Goal: Task Accomplishment & Management: Complete application form

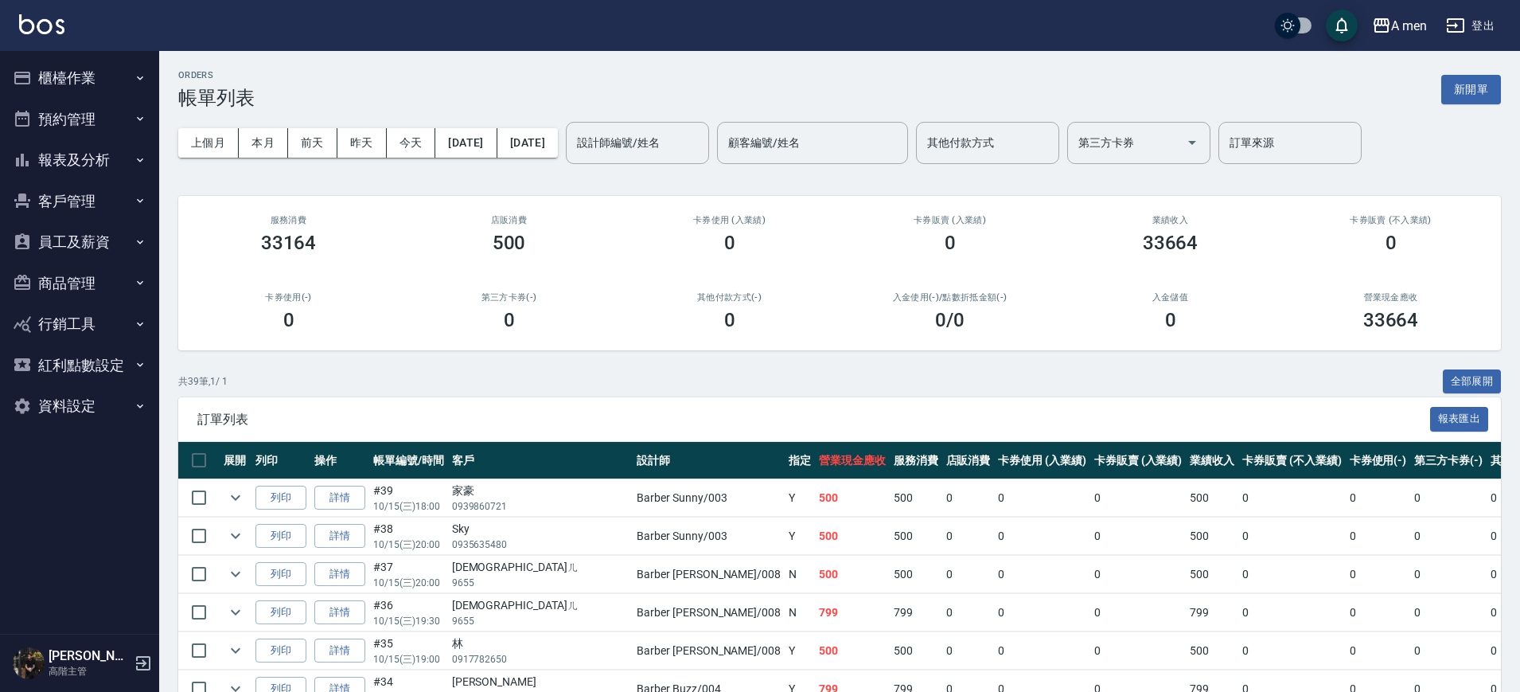
click at [103, 91] on button "櫃檯作業" at bounding box center [79, 77] width 146 height 41
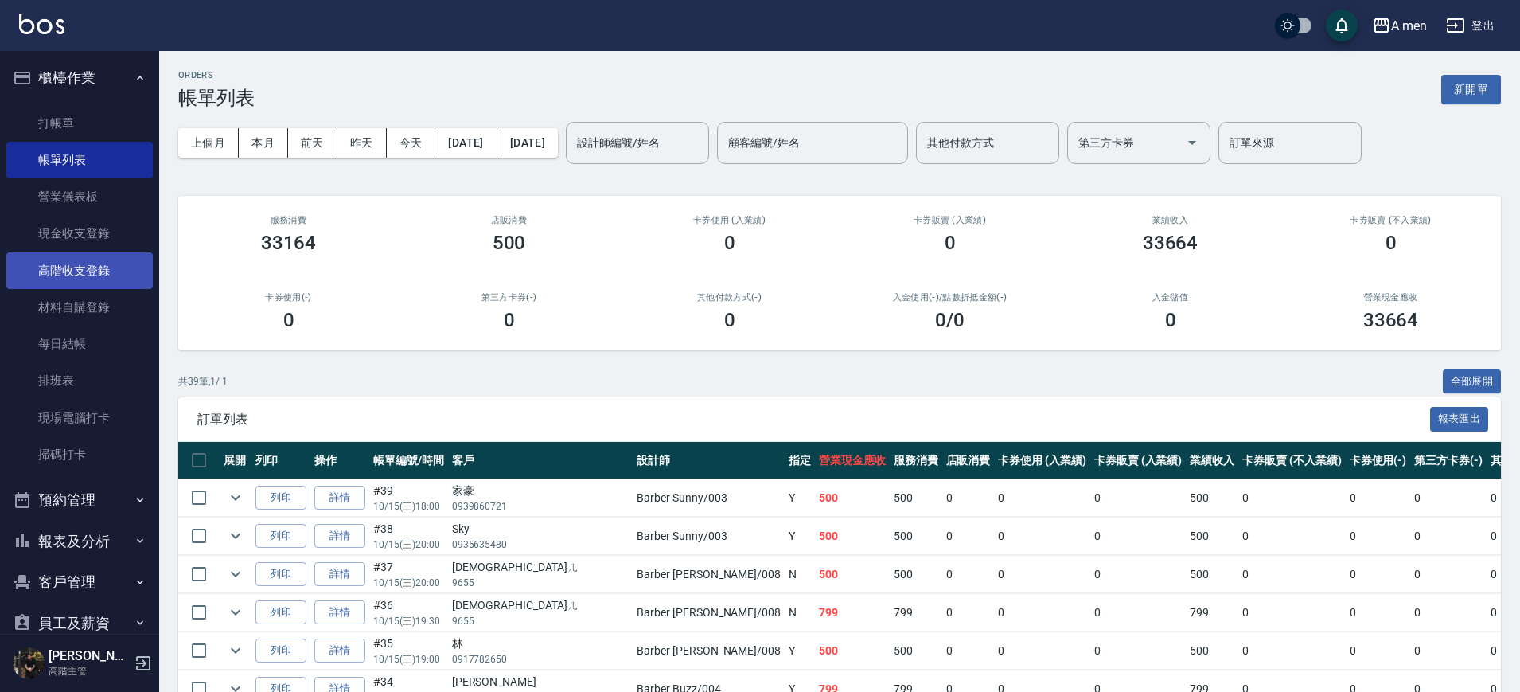
click at [104, 280] on link "高階收支登錄" at bounding box center [79, 270] width 146 height 37
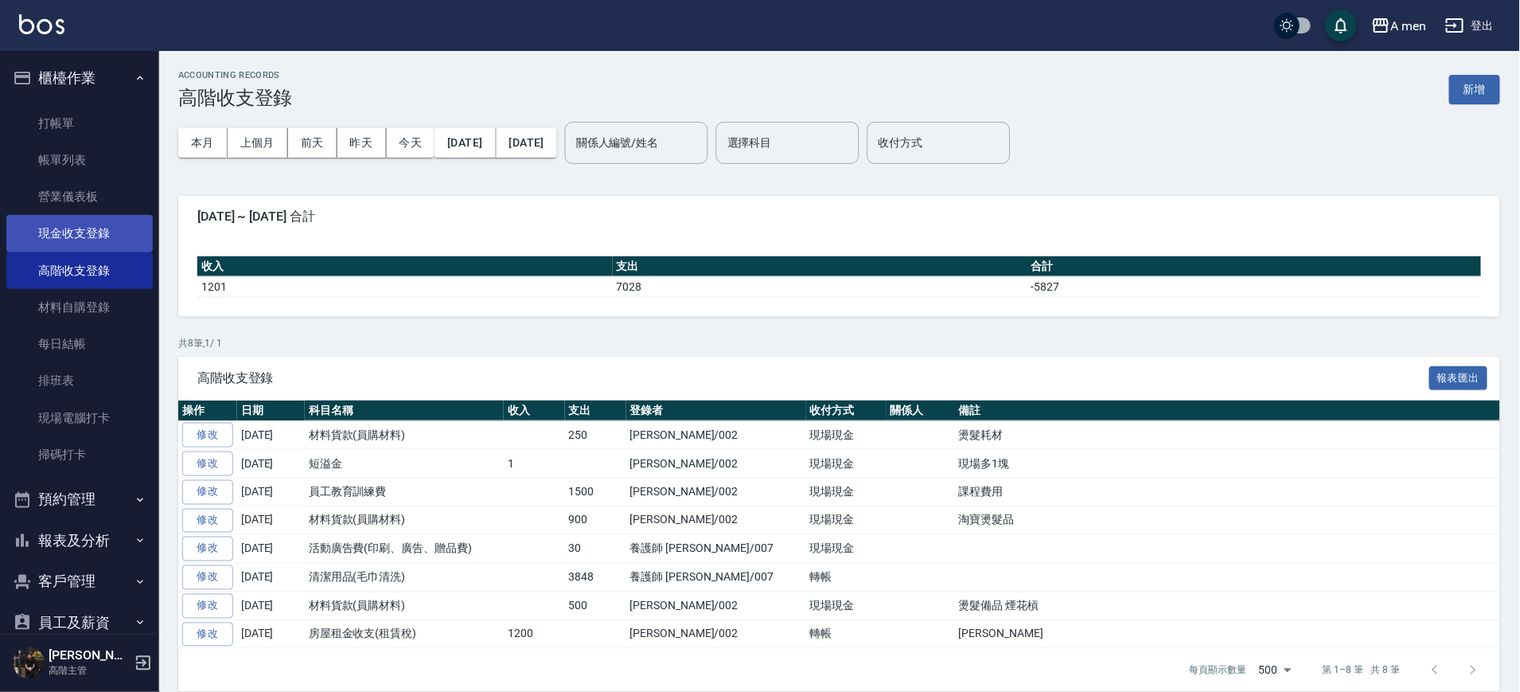
click at [75, 216] on link "現金收支登錄" at bounding box center [79, 233] width 146 height 37
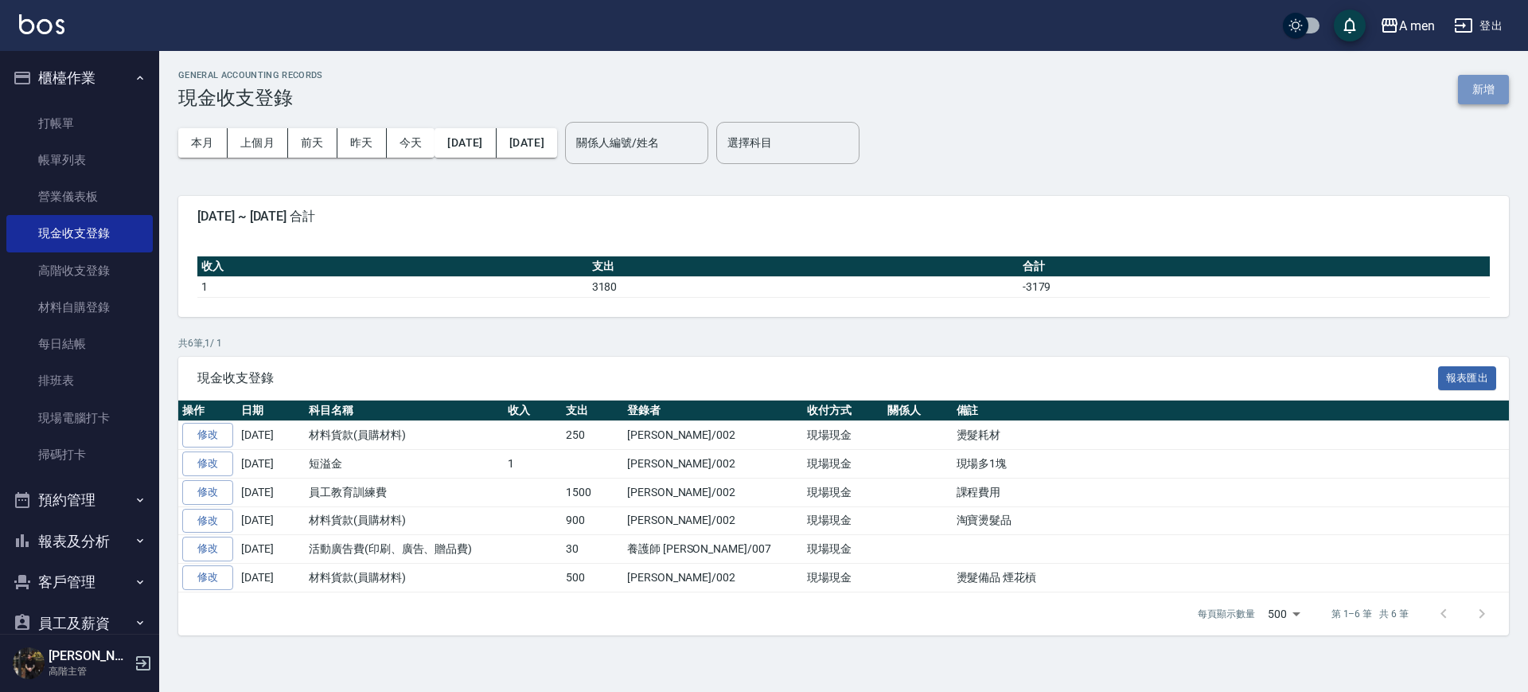
click at [1500, 92] on button "新增" at bounding box center [1483, 89] width 51 height 29
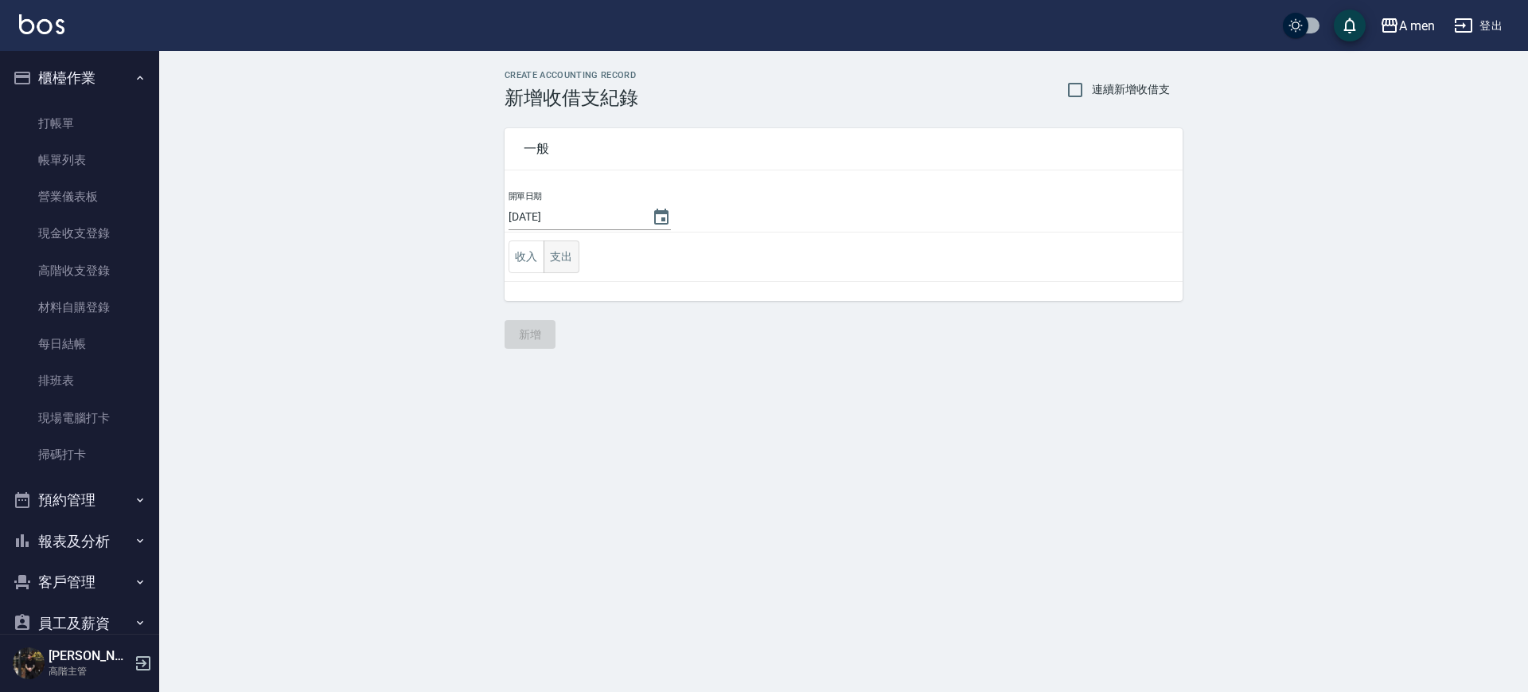
click at [577, 249] on button "支出" at bounding box center [562, 256] width 36 height 33
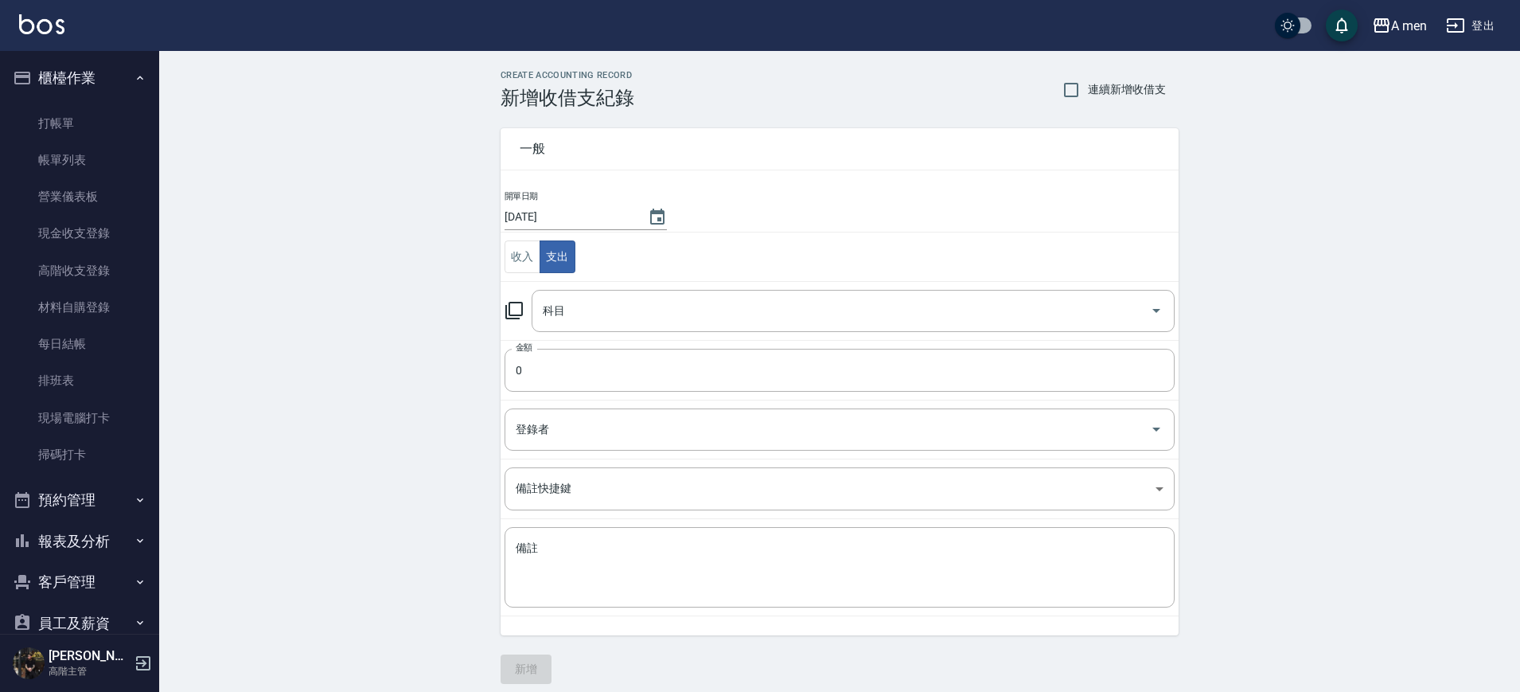
click at [572, 276] on td "收入 支出" at bounding box center [840, 256] width 678 height 49
click at [567, 319] on input "科目" at bounding box center [841, 311] width 605 height 28
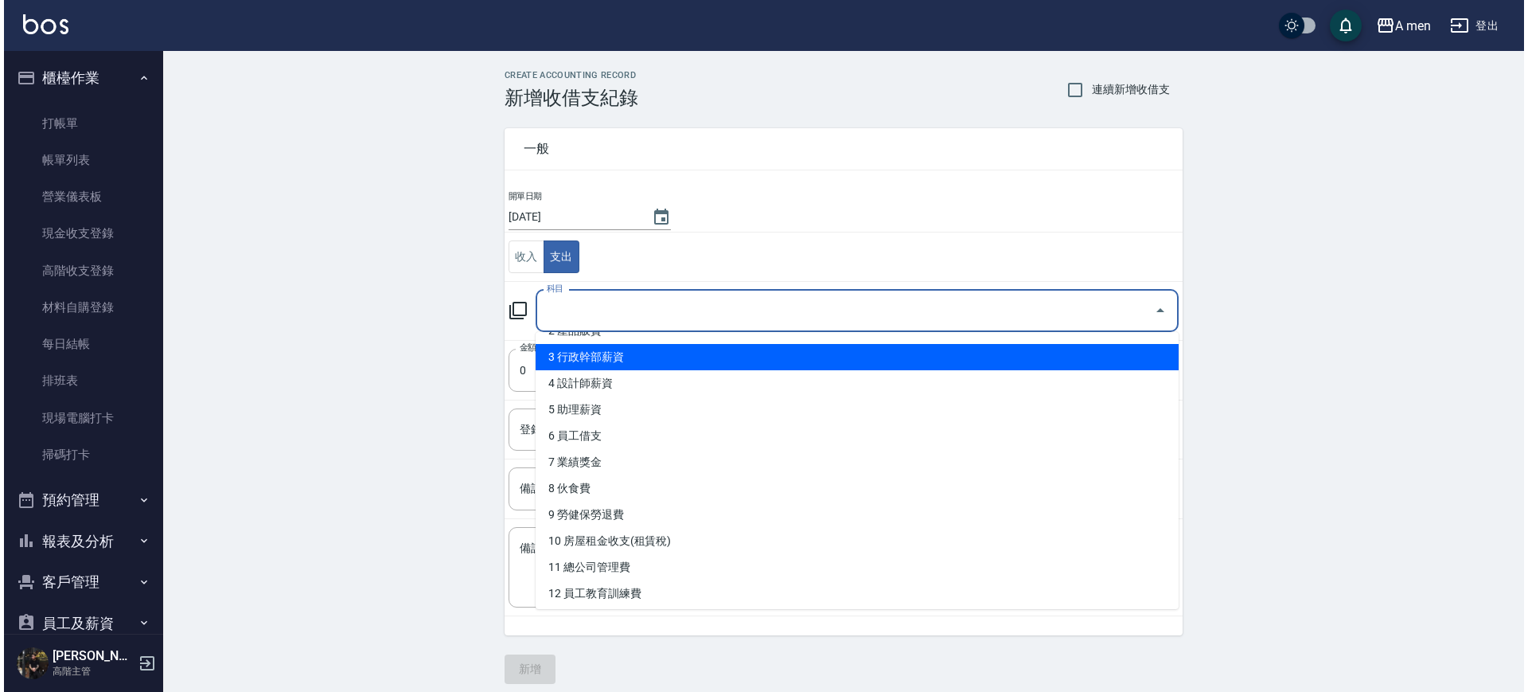
scroll to position [199, 0]
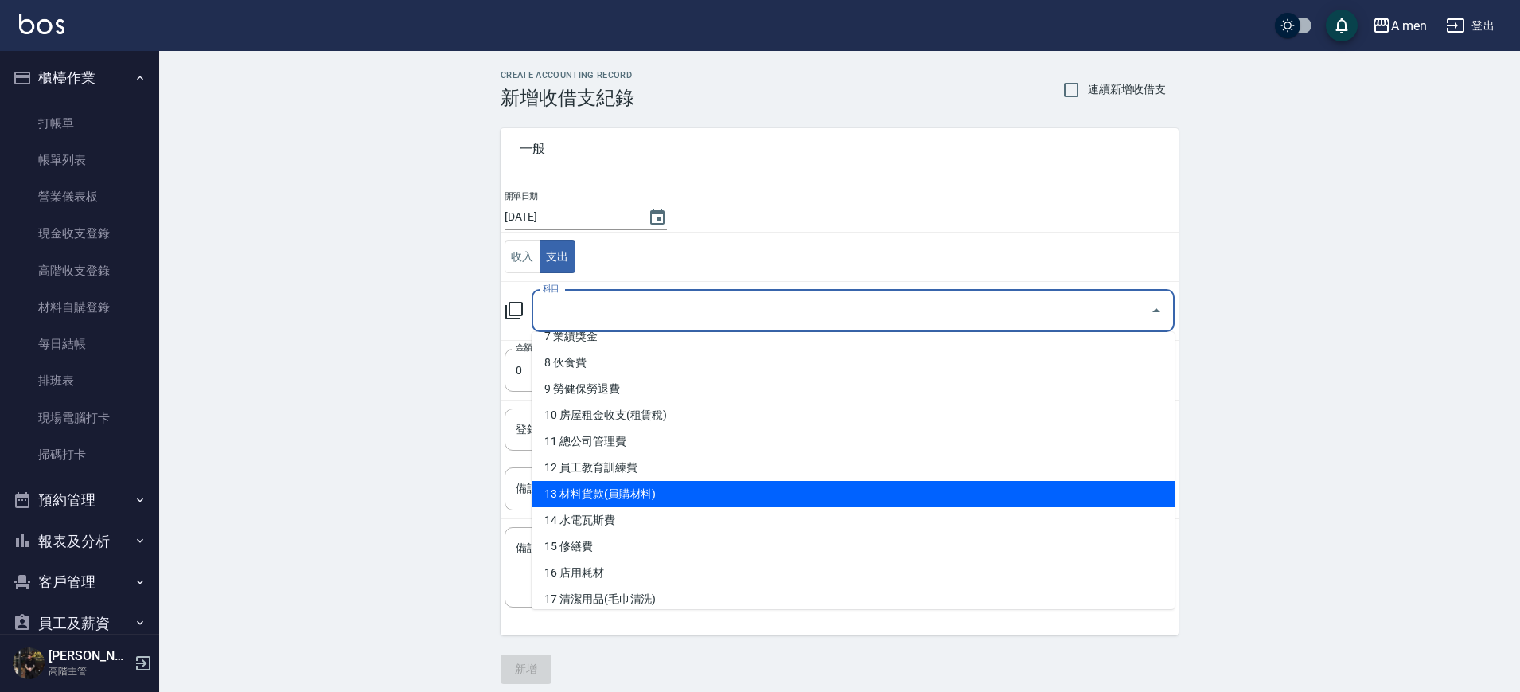
click at [677, 493] on li "13 材料貨款(員購材料)" at bounding box center [853, 494] width 643 height 26
type input "13 材料貨款(員購材料)"
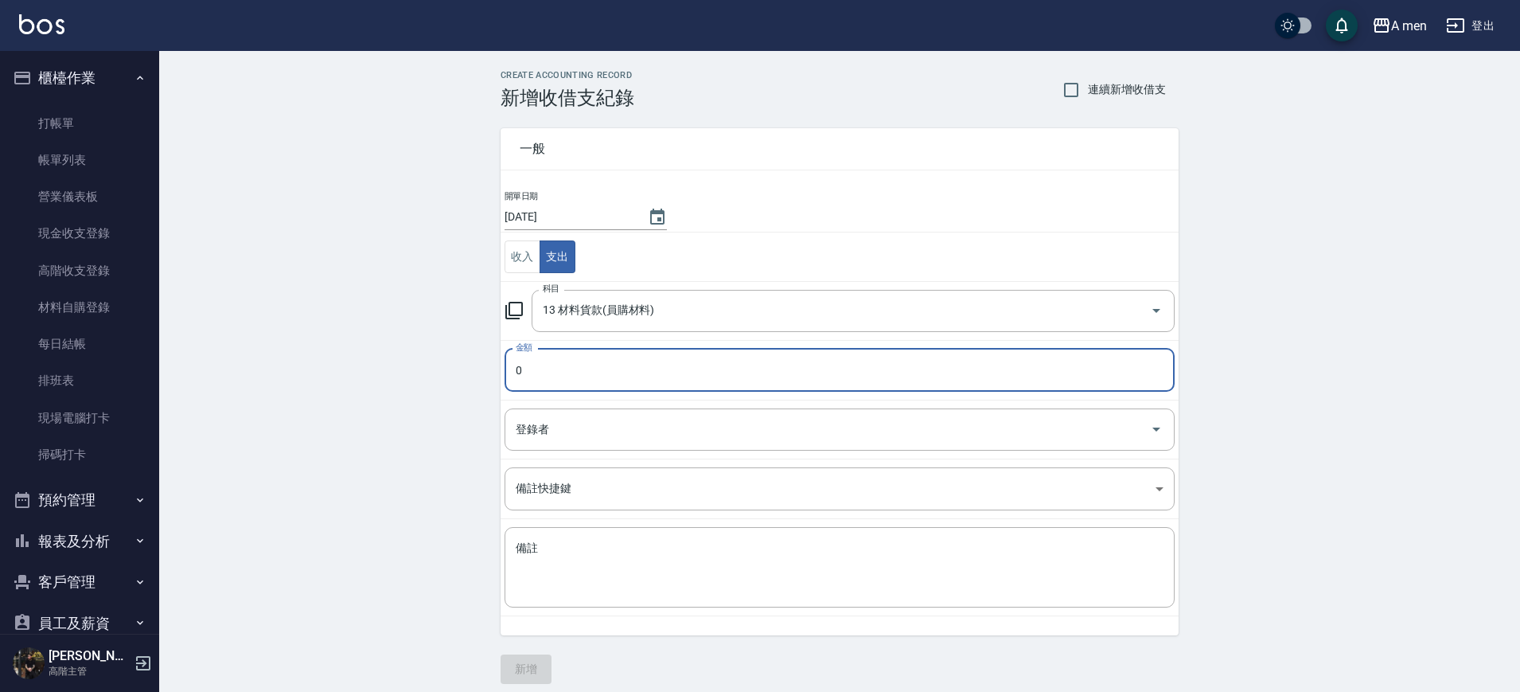
click at [676, 362] on input "0" at bounding box center [840, 370] width 670 height 43
type input "750"
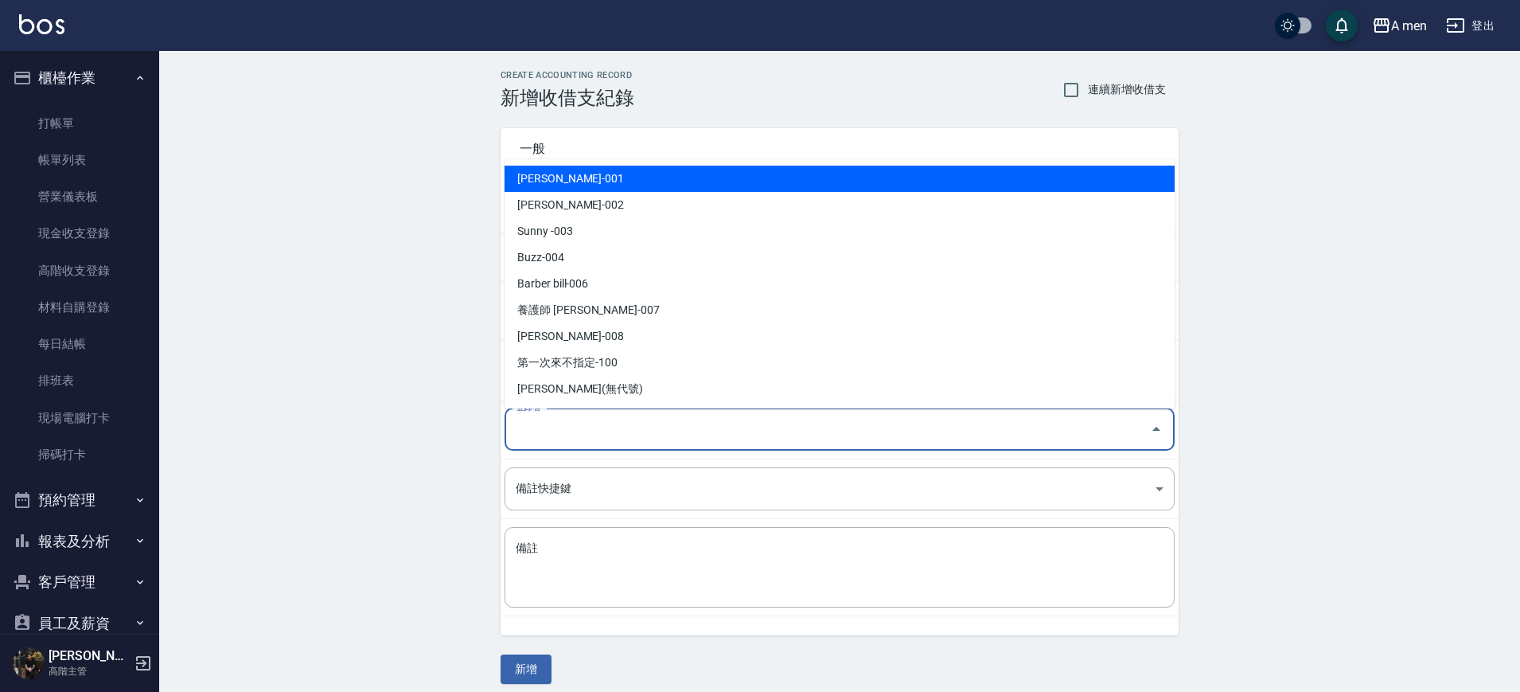
click at [676, 434] on input "登錄者" at bounding box center [828, 429] width 632 height 28
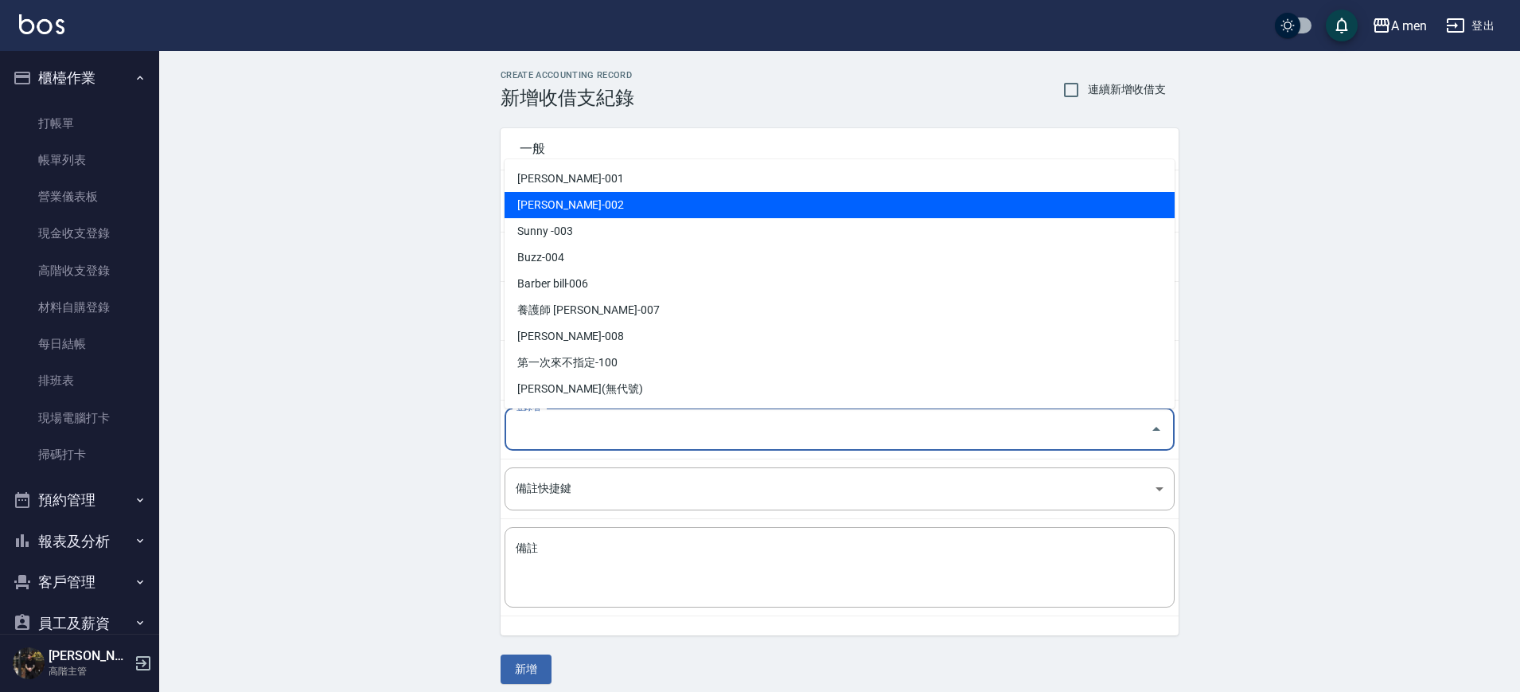
click at [606, 199] on li "[PERSON_NAME]-002" at bounding box center [840, 205] width 670 height 26
type input "[PERSON_NAME]-002"
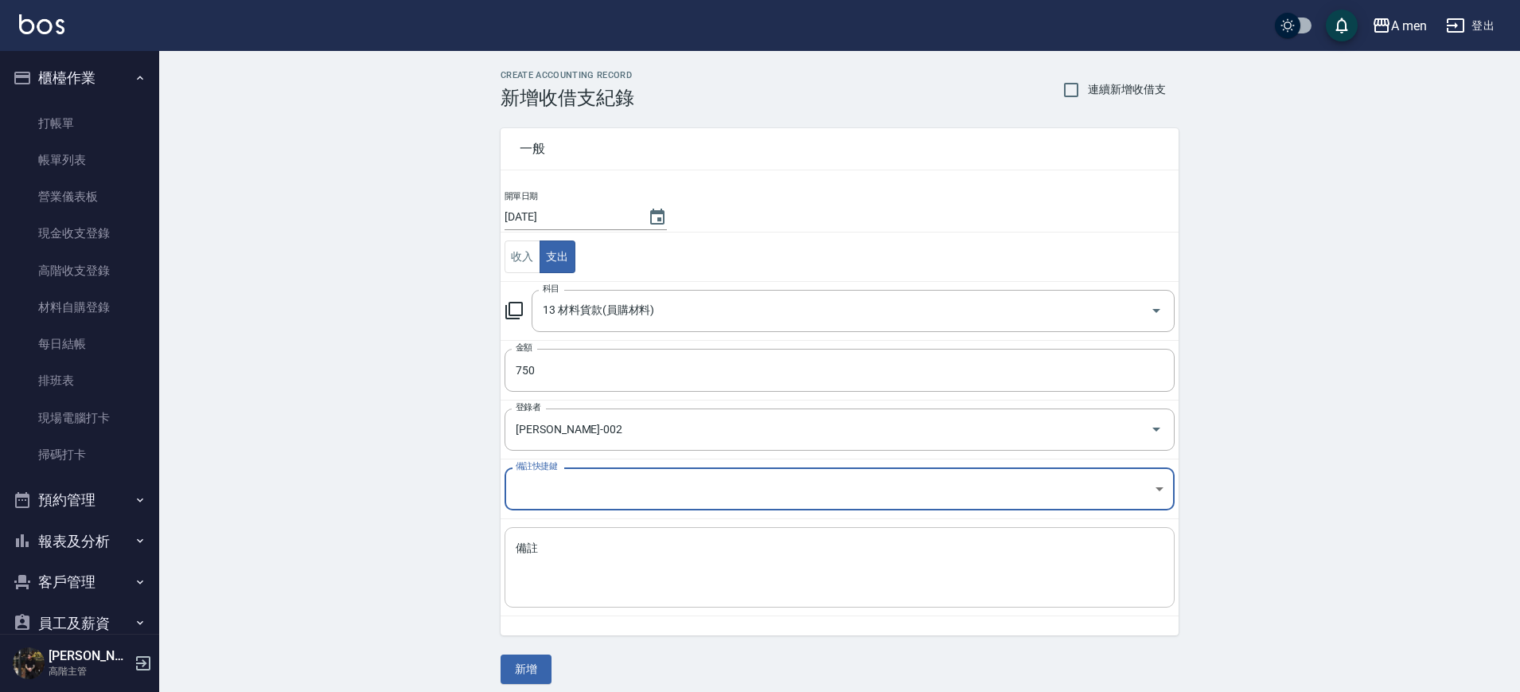
click at [564, 544] on textarea "備註" at bounding box center [840, 567] width 648 height 54
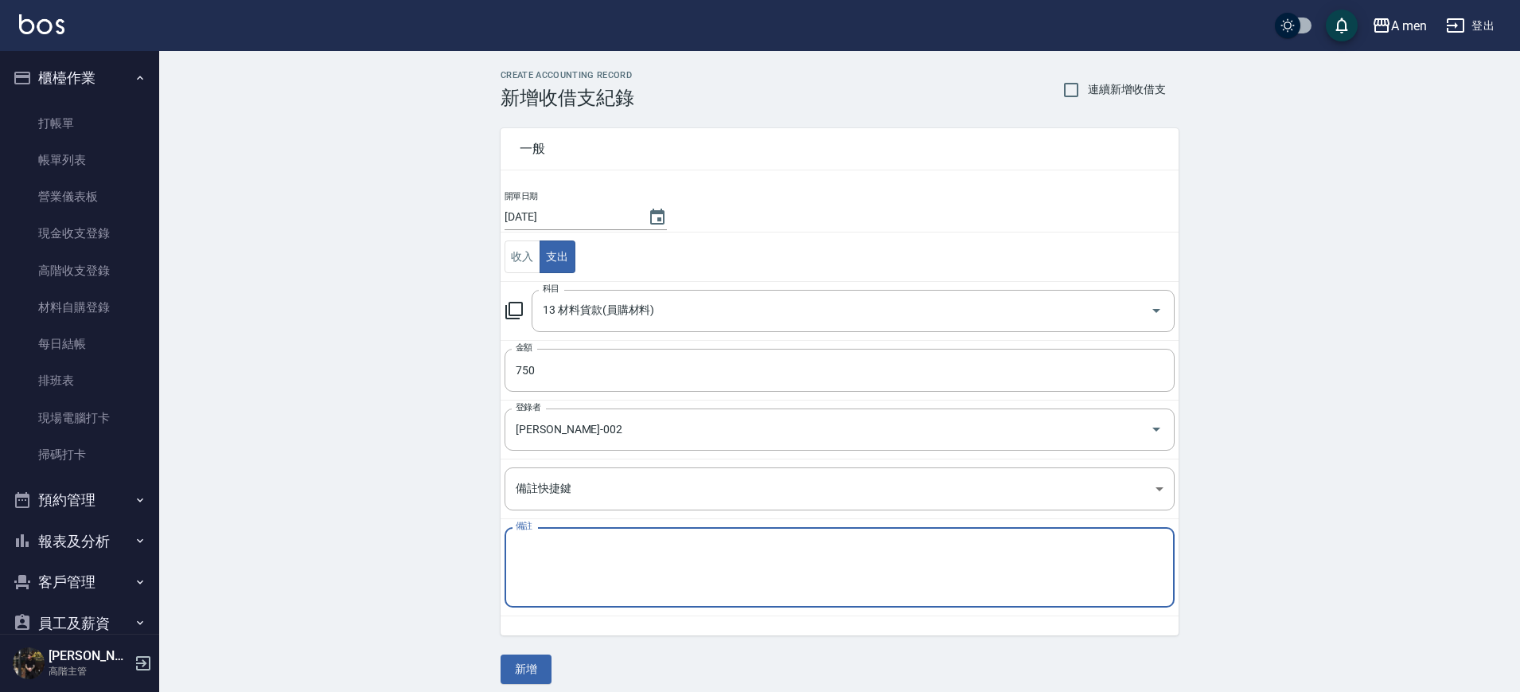
type textarea "f"
type textarea "燙髮耗材"
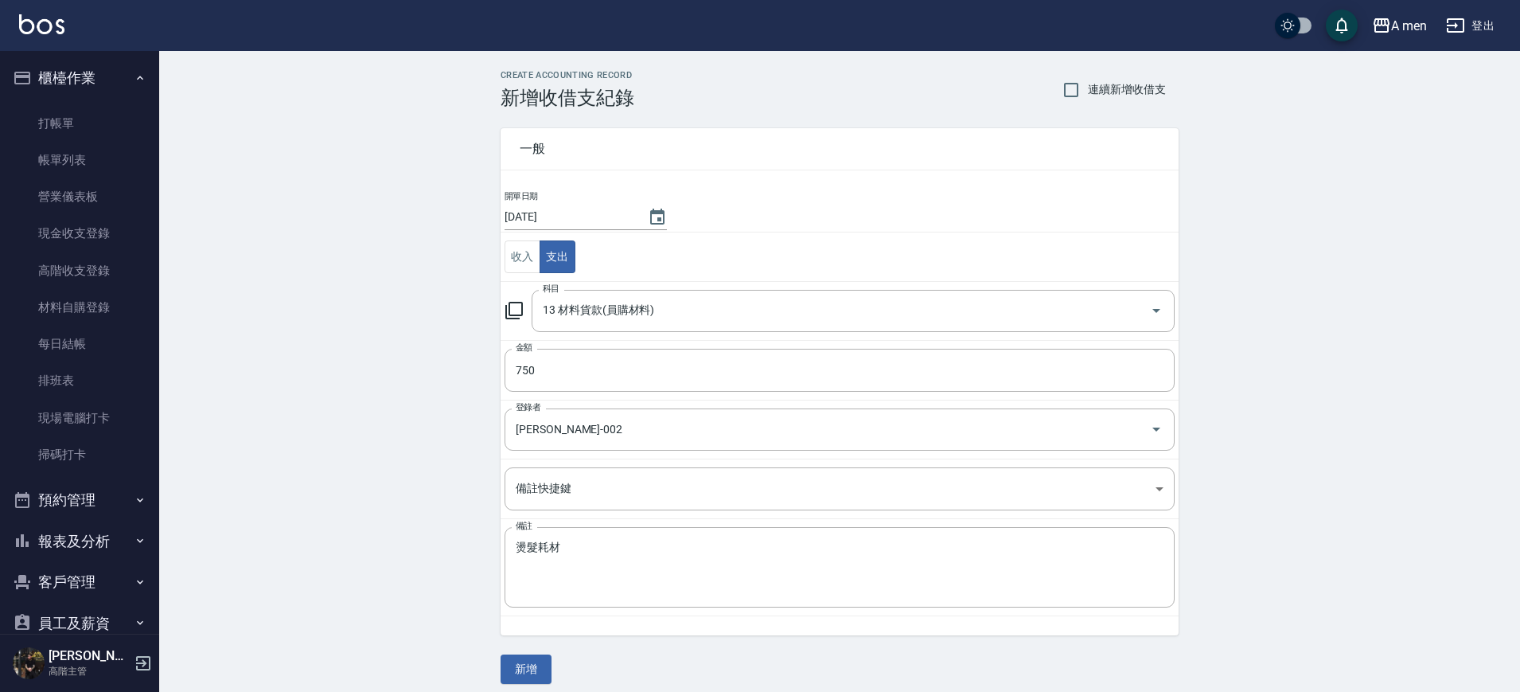
click at [537, 684] on div "CREATE ACCOUNTING RECORD 新增收借支紀錄 連續新增收借支 一般 開單日期 [DATE] 收入 支出 科目 13 材料貨款(員購材料) …" at bounding box center [839, 377] width 1361 height 652
click at [532, 654] on button "新增" at bounding box center [526, 668] width 51 height 29
